Goal: Check status: Check status

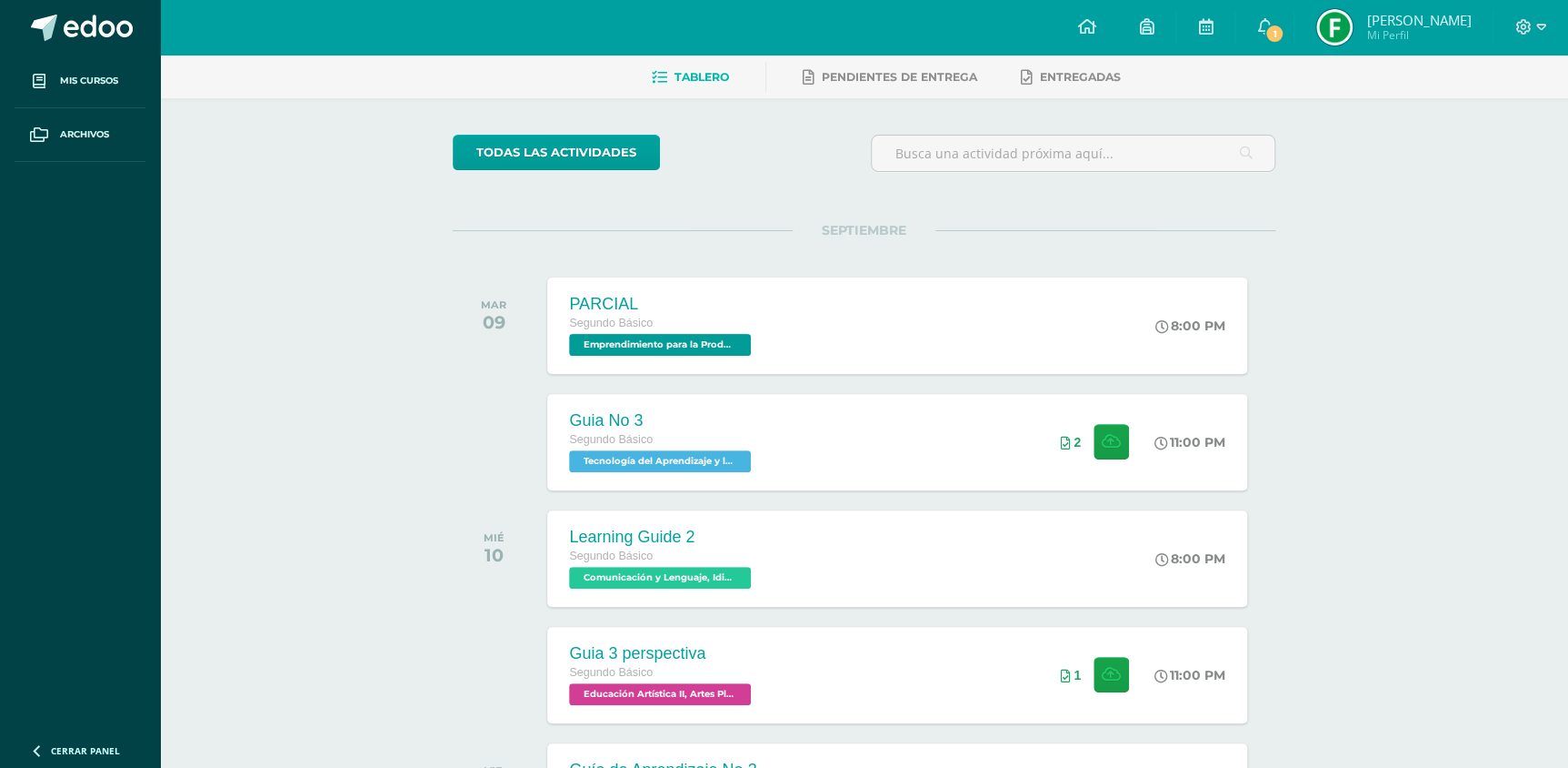
scroll to position [82, 0]
click at [1254, 12] on link "1" at bounding box center [1264, 27] width 59 height 55
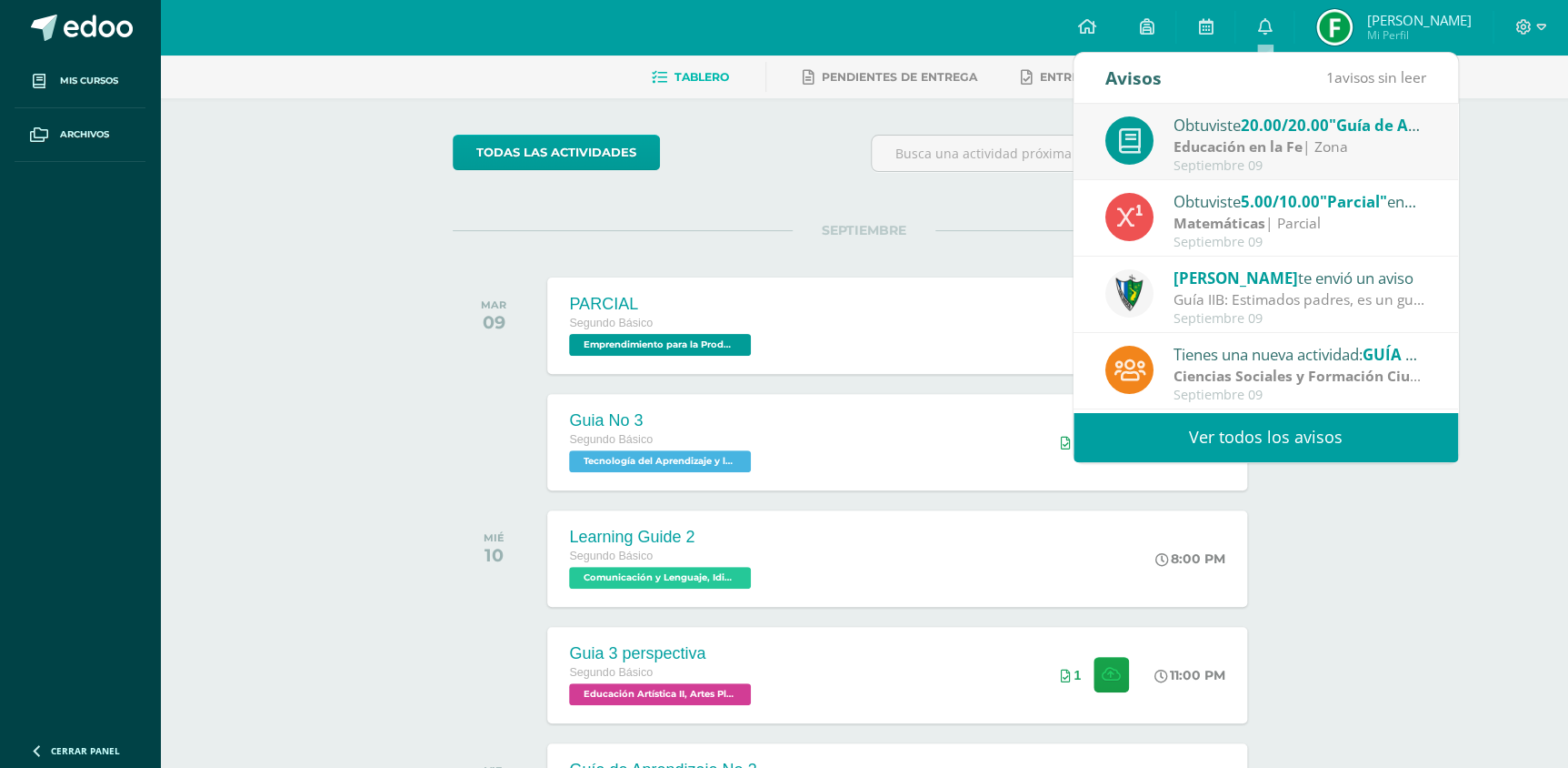
click at [1247, 152] on strong "Educación en la Fe" at bounding box center [1237, 146] width 129 height 20
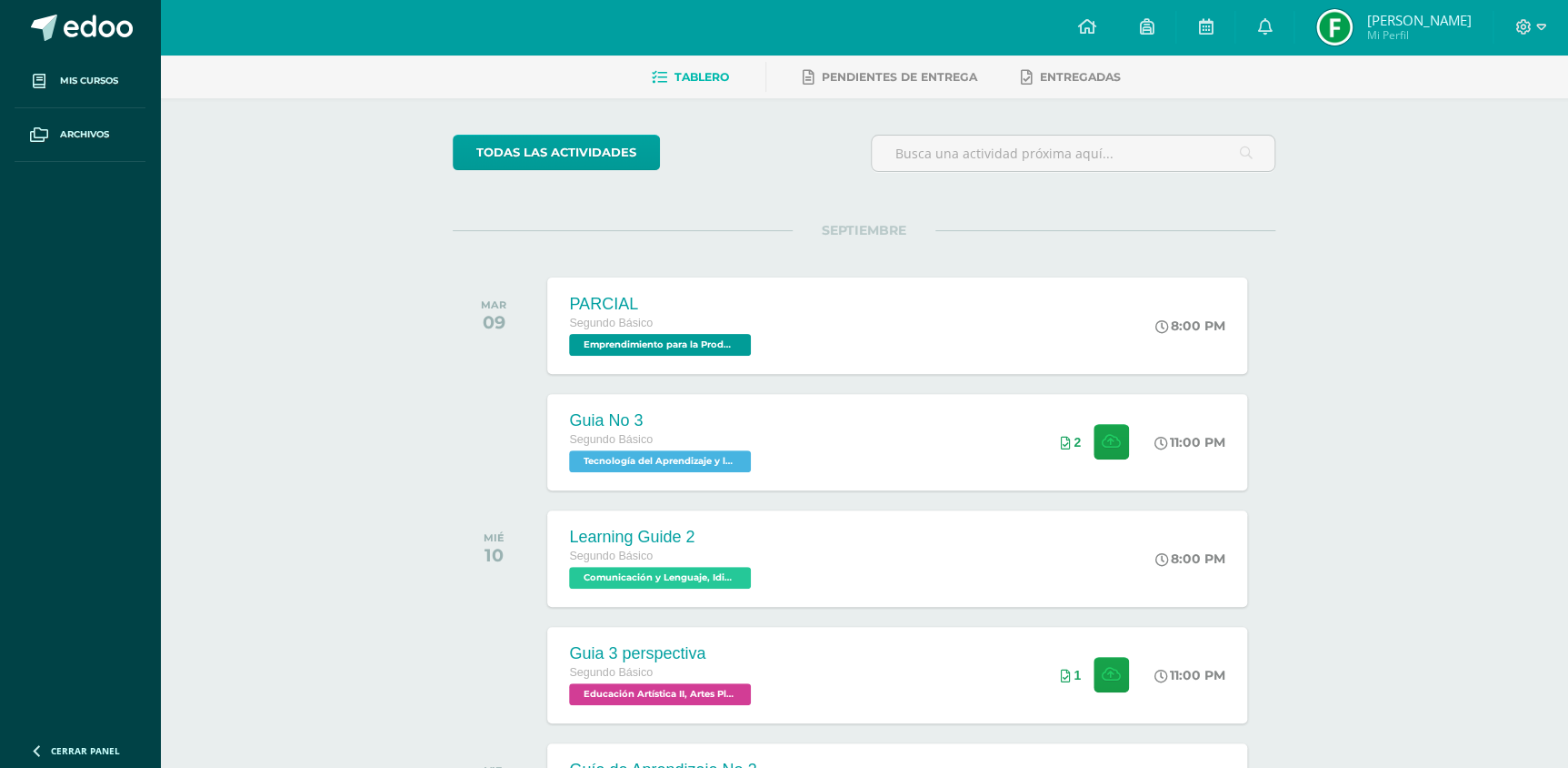
click at [1409, 9] on link "[PERSON_NAME] Mi Perfil" at bounding box center [1393, 27] width 198 height 55
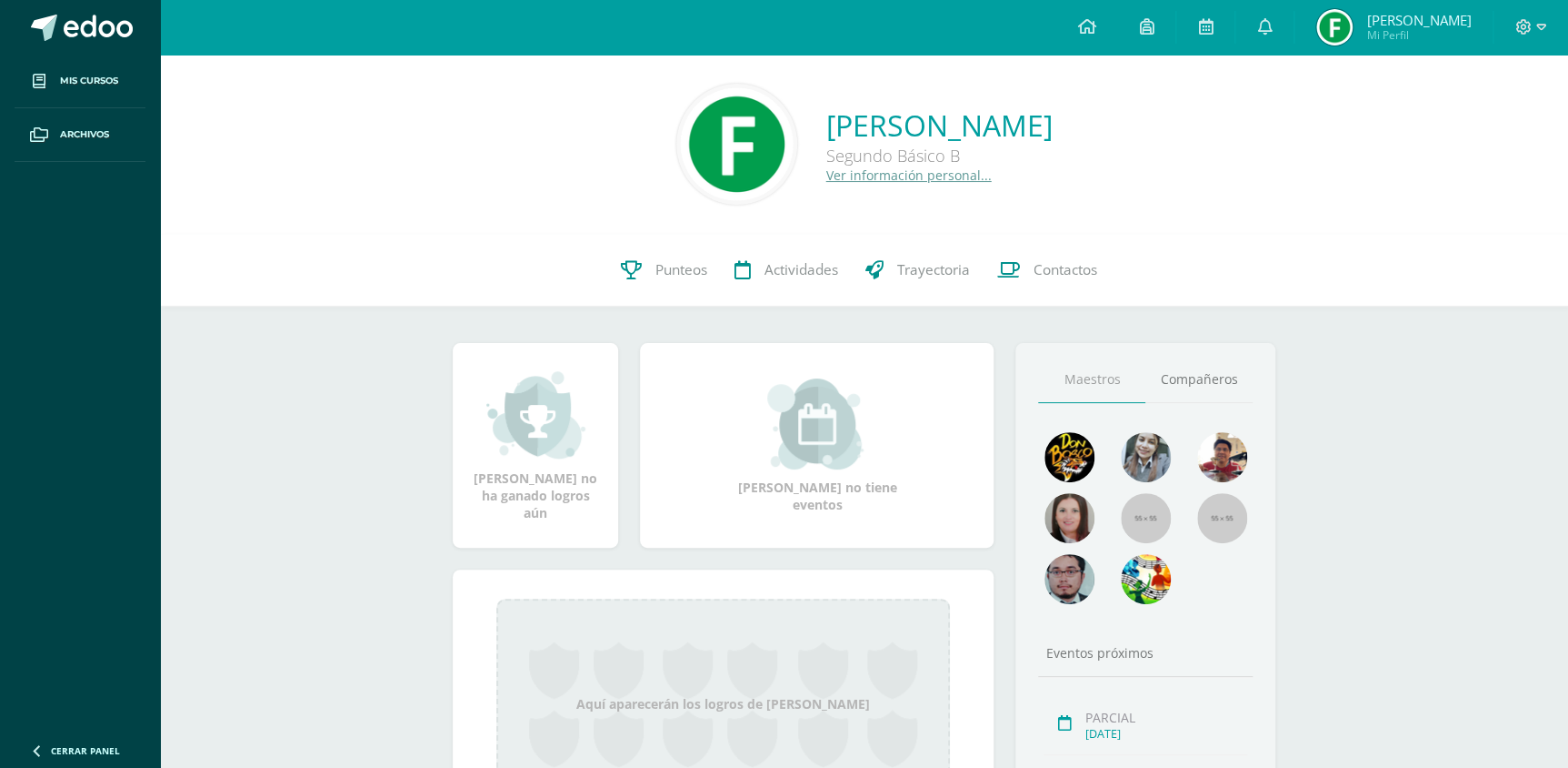
click at [655, 293] on link "Punteos" at bounding box center [664, 270] width 113 height 73
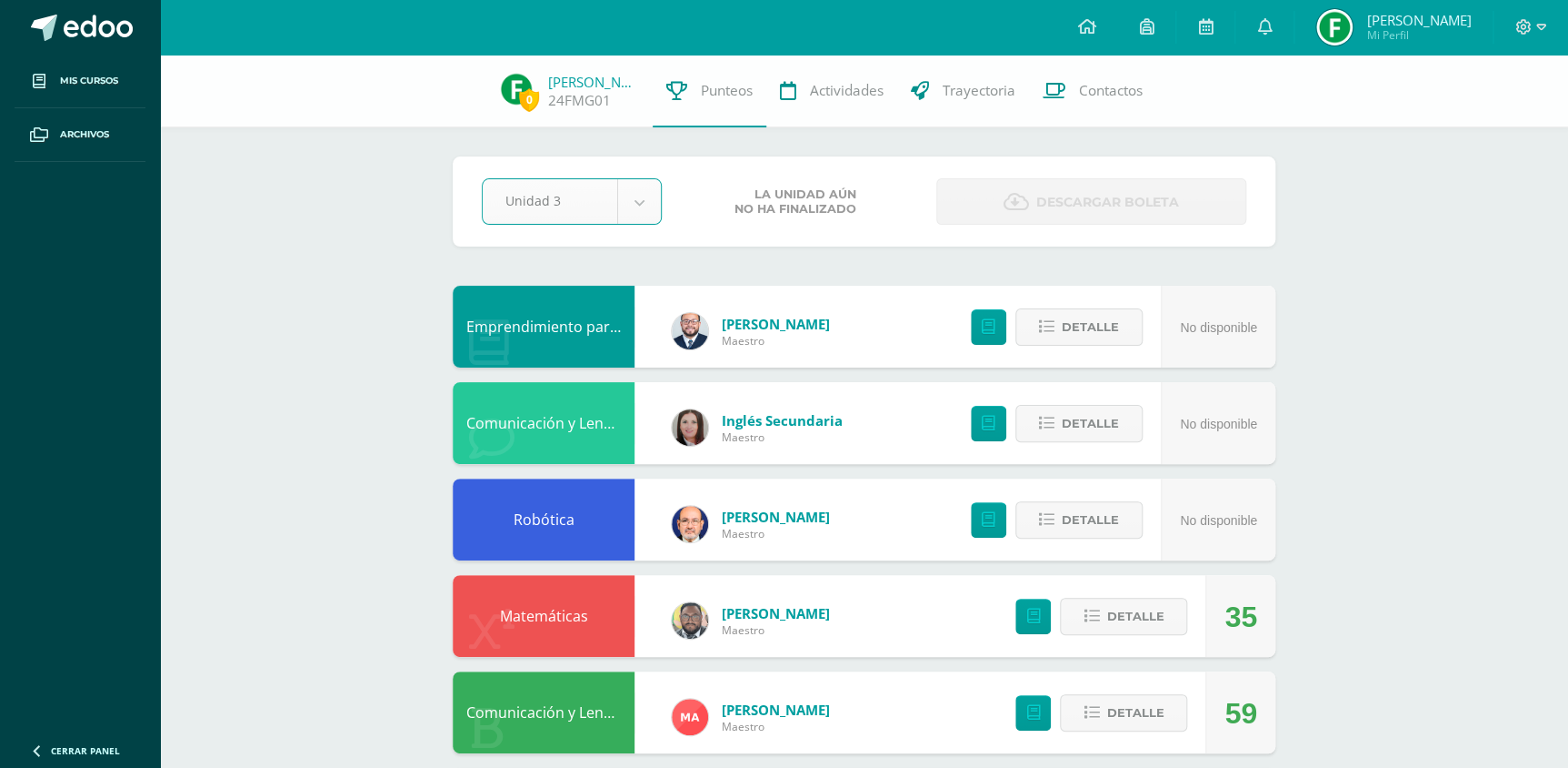
select select "Unidad 3"
